Goal: Transaction & Acquisition: Purchase product/service

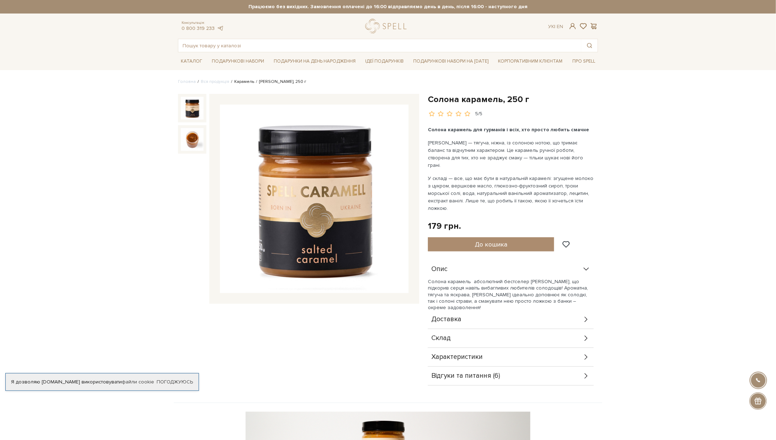
click at [239, 80] on link "Карамель" at bounding box center [244, 81] width 20 height 5
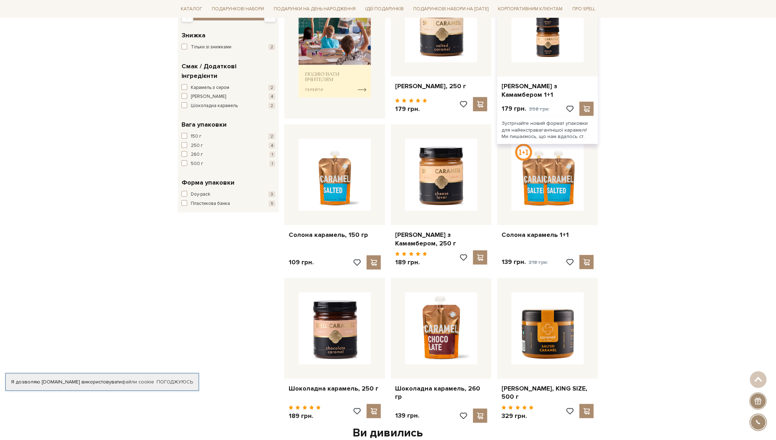
scroll to position [36, 0]
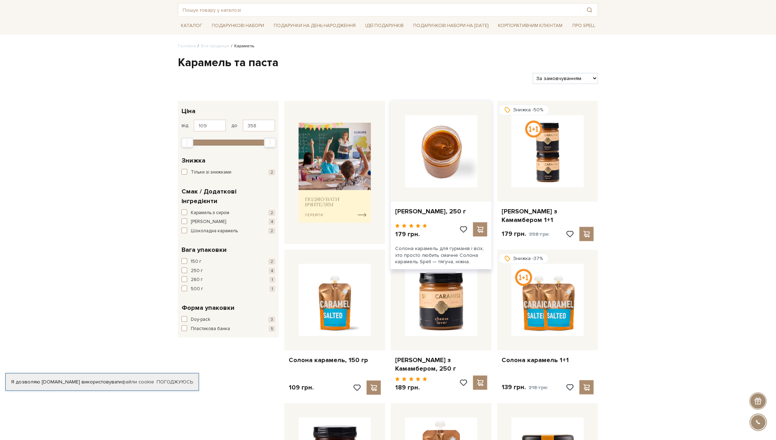
drag, startPoint x: 433, startPoint y: 171, endPoint x: 435, endPoint y: 168, distance: 4.0
click at [433, 171] on img at bounding box center [441, 151] width 72 height 72
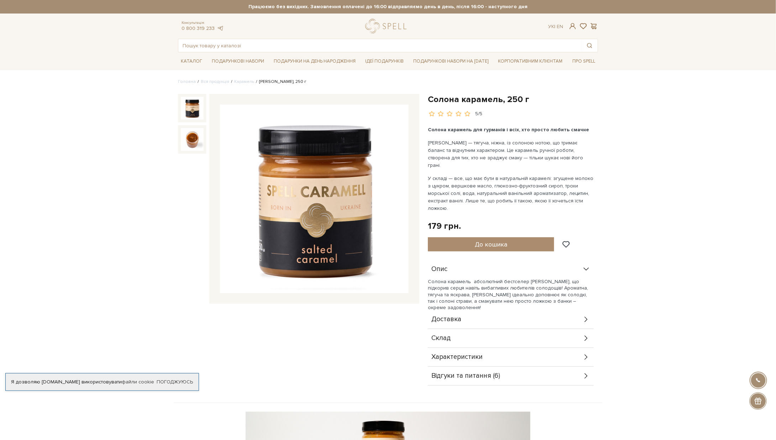
drag, startPoint x: 115, startPoint y: 205, endPoint x: 81, endPoint y: 17, distance: 190.7
